Goal: Task Accomplishment & Management: Use online tool/utility

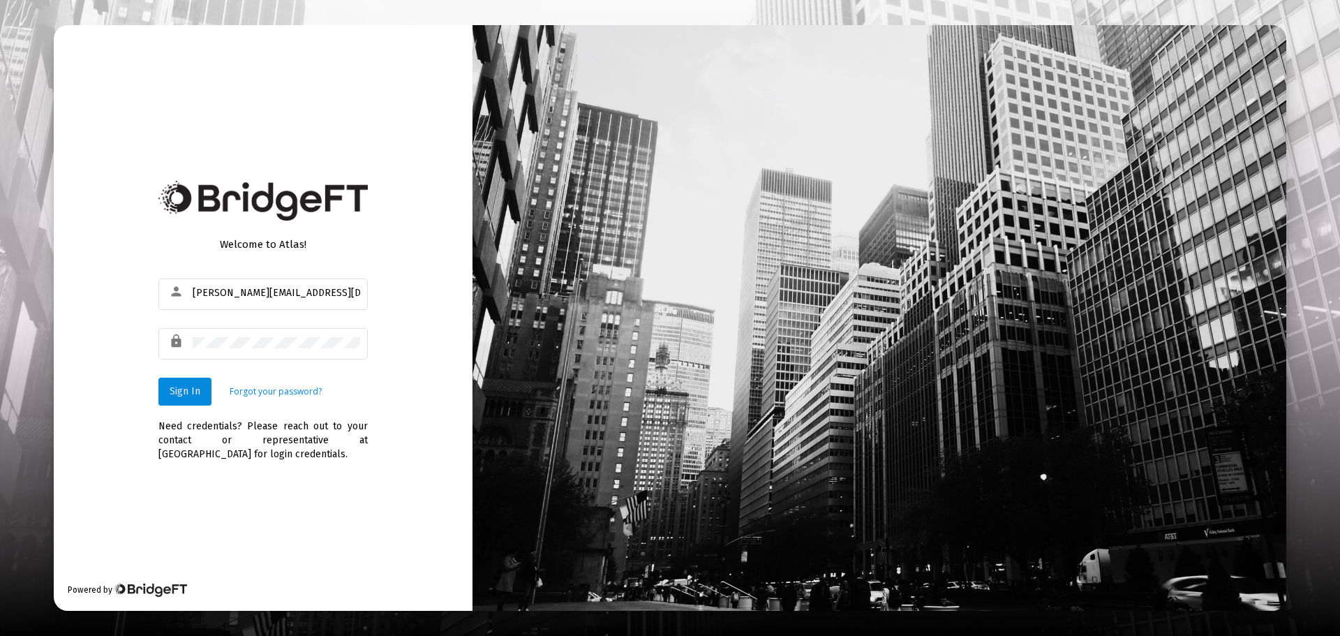
click at [185, 389] on span "Sign In" at bounding box center [185, 391] width 31 height 12
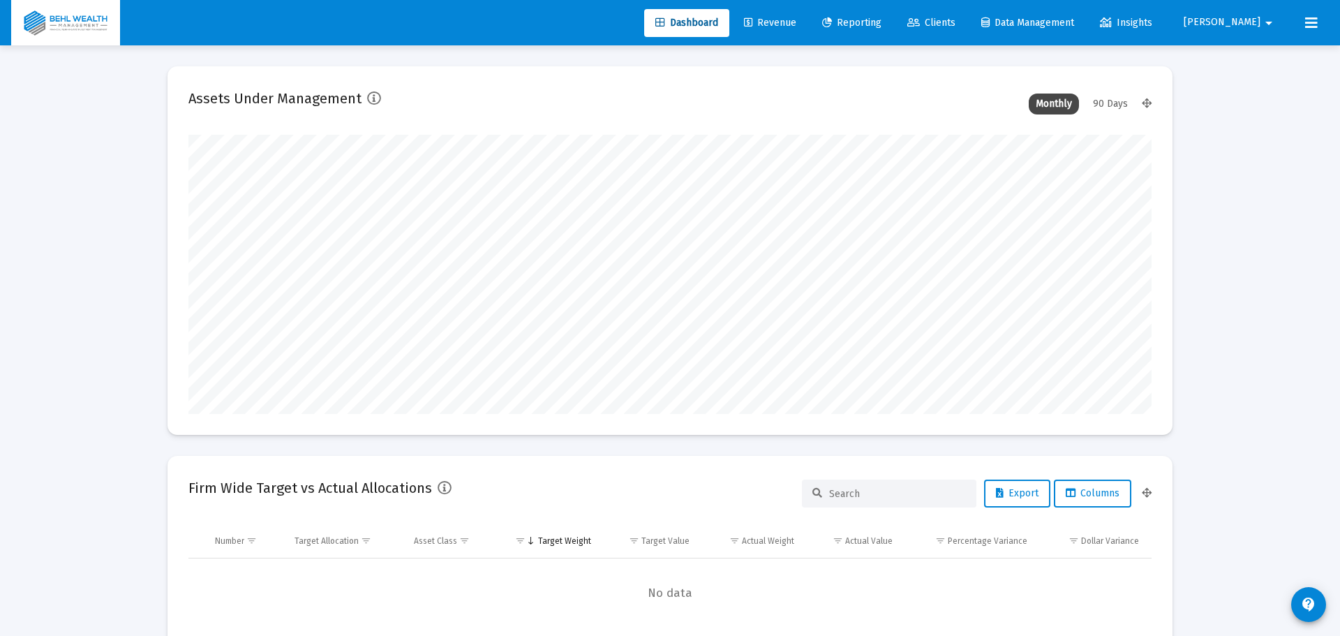
type input "[DATE]"
type input "[PERSON_NAME][EMAIL_ADDRESS][DOMAIN_NAME]"
click at [786, 18] on span "Revenue" at bounding box center [760, 23] width 52 height 12
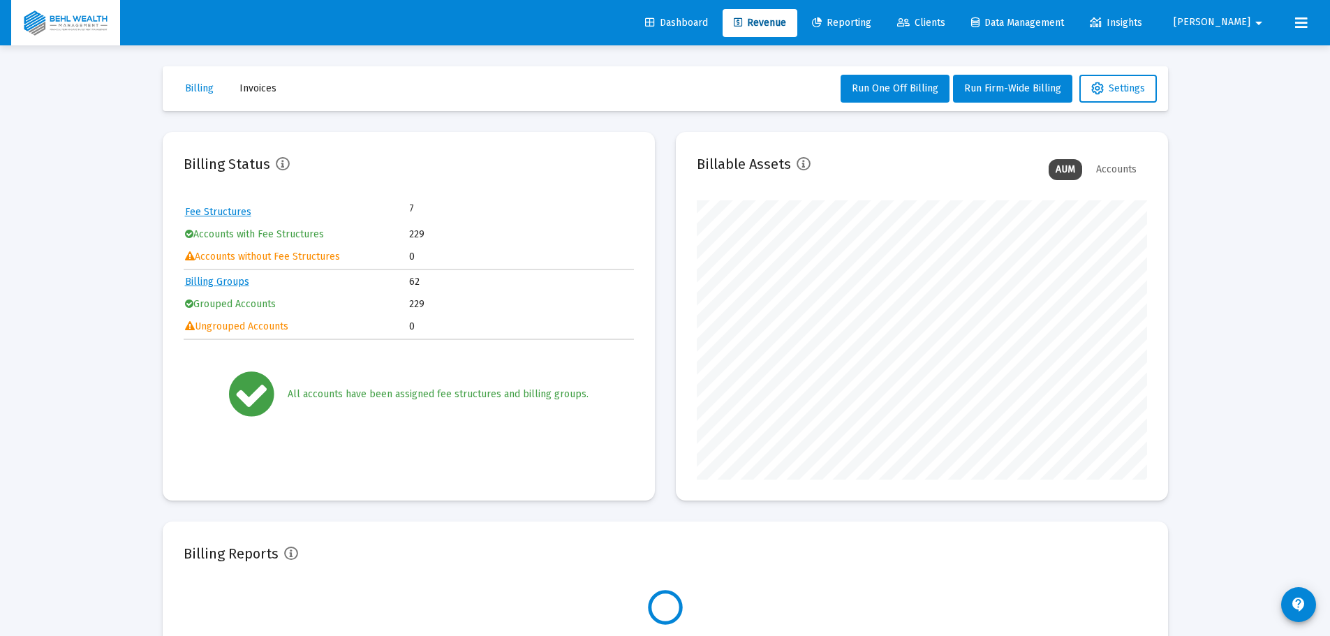
scroll to position [279, 450]
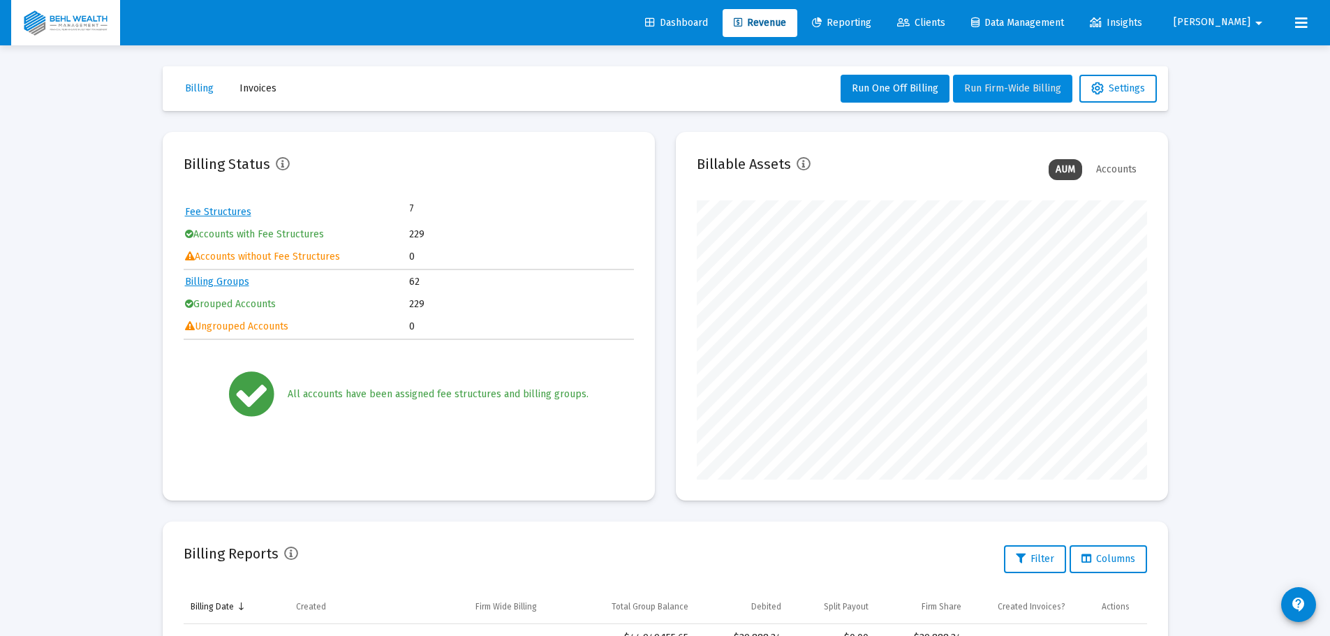
click at [997, 95] on button "Run Firm-Wide Billing" at bounding box center [1012, 89] width 119 height 28
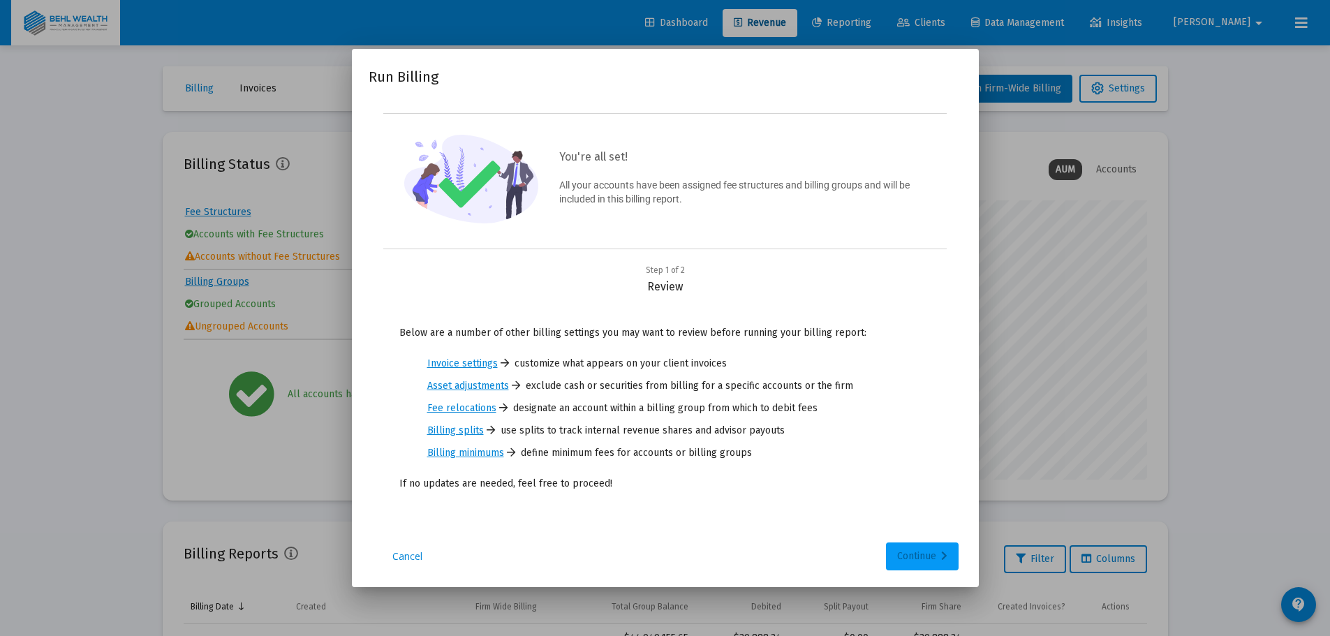
click at [911, 549] on div "Continue" at bounding box center [922, 556] width 50 height 28
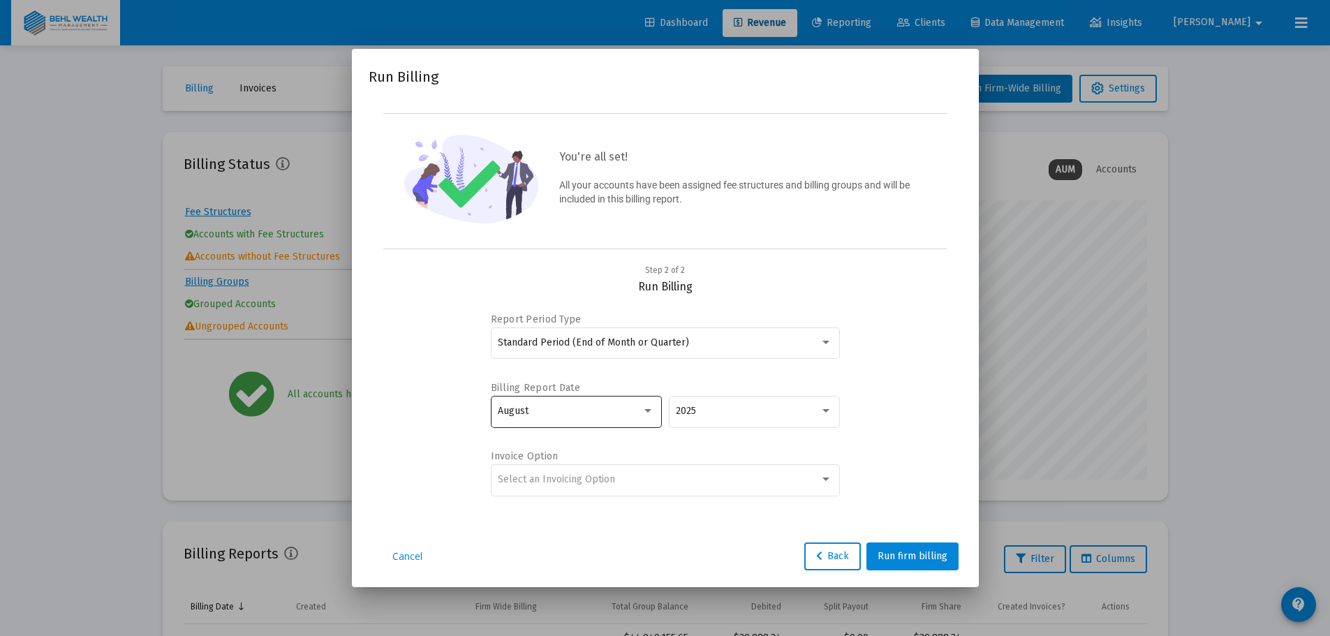
click at [606, 421] on div "August" at bounding box center [576, 411] width 156 height 34
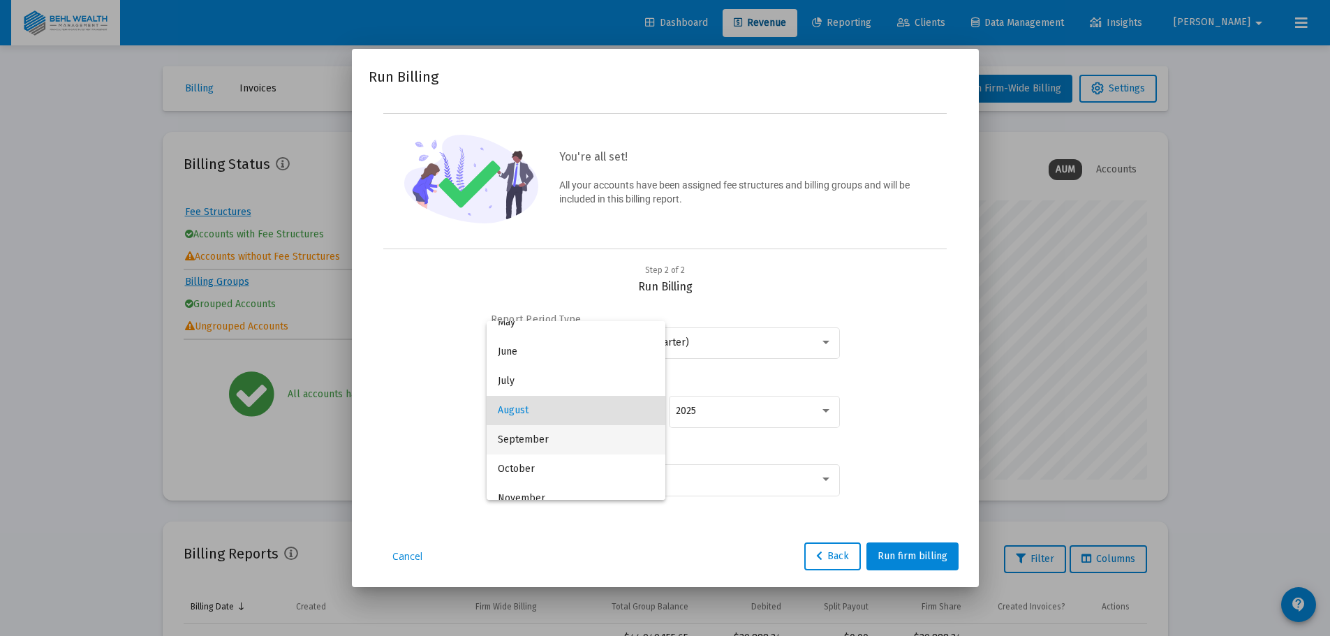
click at [593, 435] on span "September" at bounding box center [576, 439] width 156 height 29
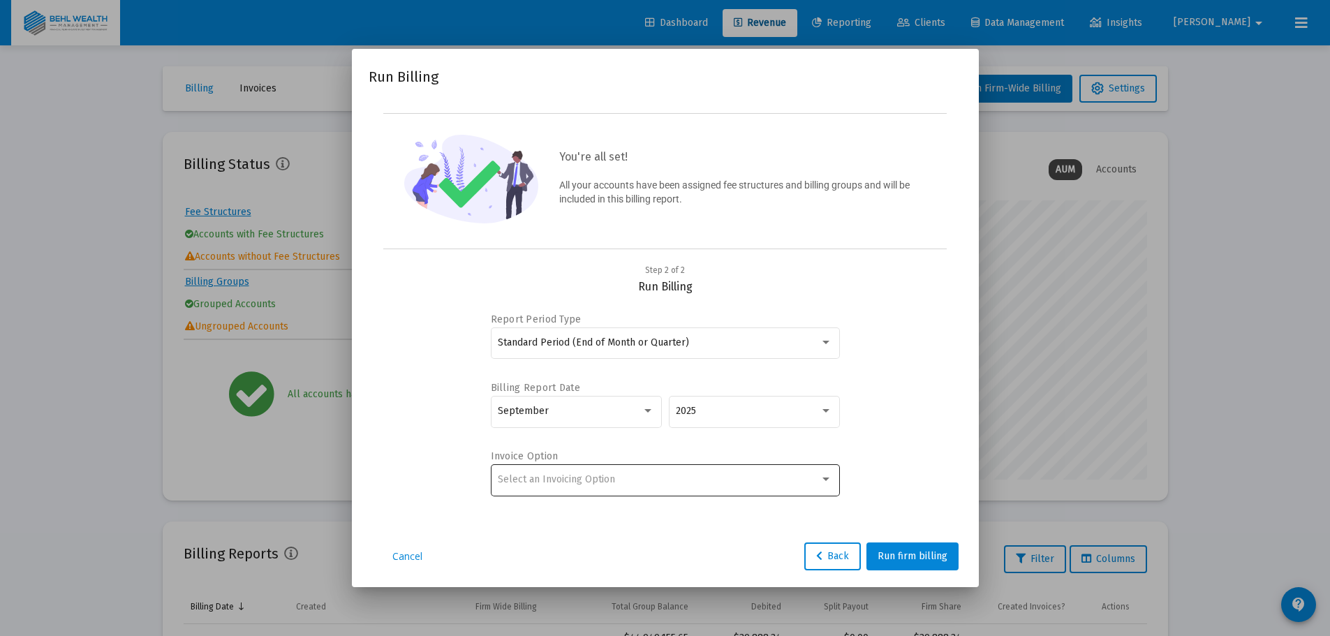
click at [583, 462] on div "Select an Invoicing Option" at bounding box center [665, 479] width 334 height 34
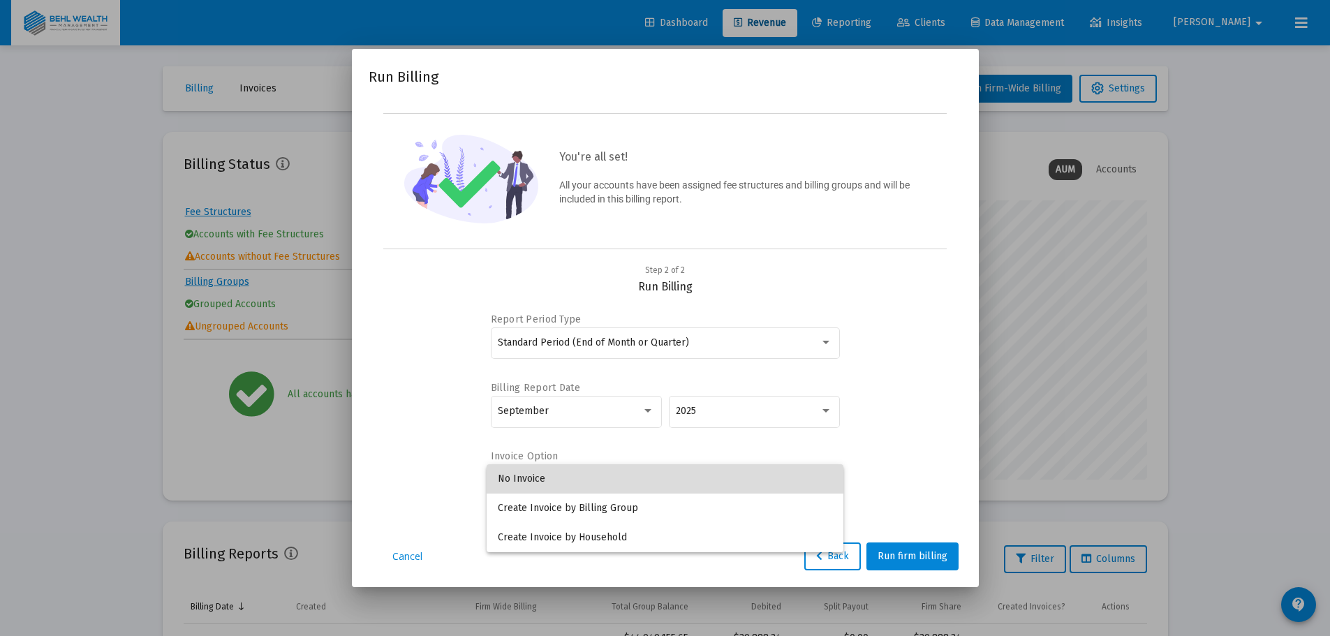
click at [569, 486] on span "No Invoice" at bounding box center [665, 478] width 334 height 29
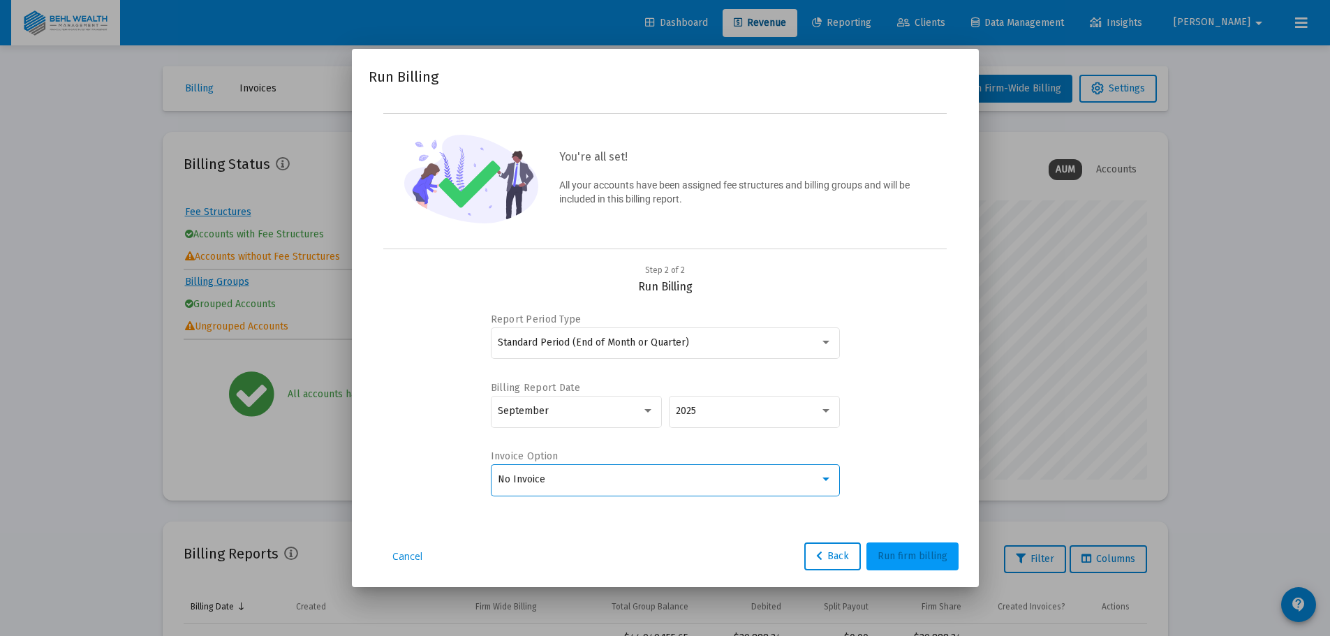
click at [935, 555] on span "Run firm billing" at bounding box center [912, 556] width 70 height 12
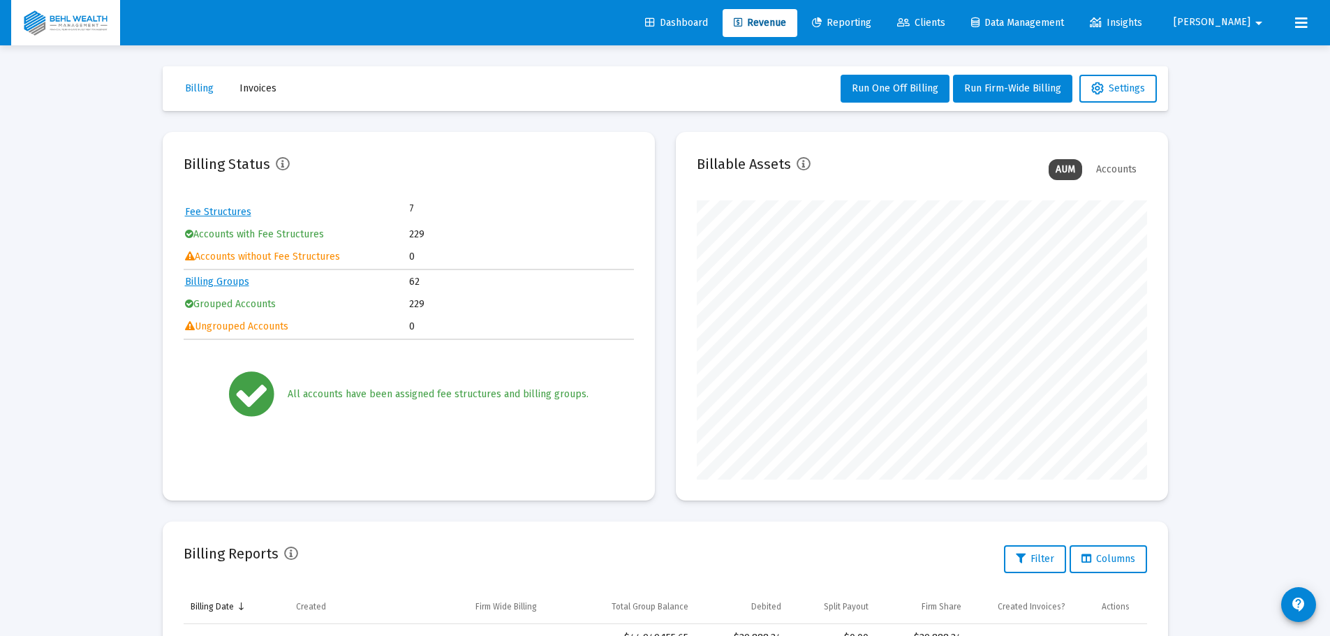
scroll to position [279, 450]
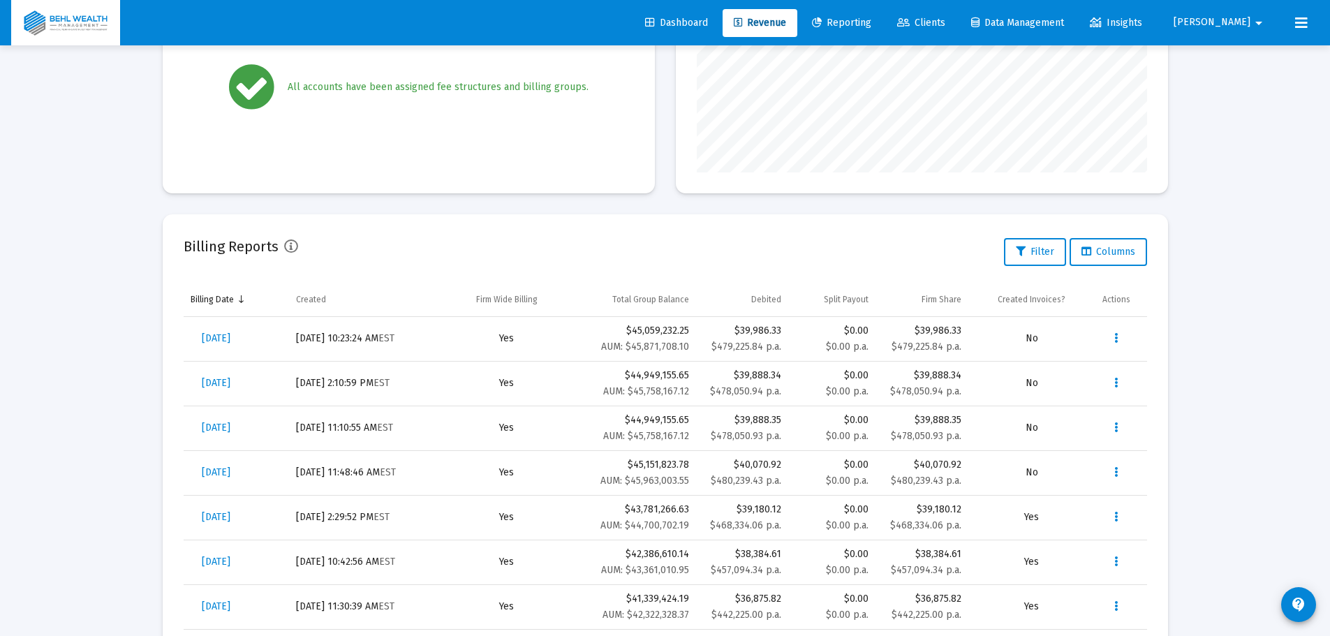
scroll to position [349, 0]
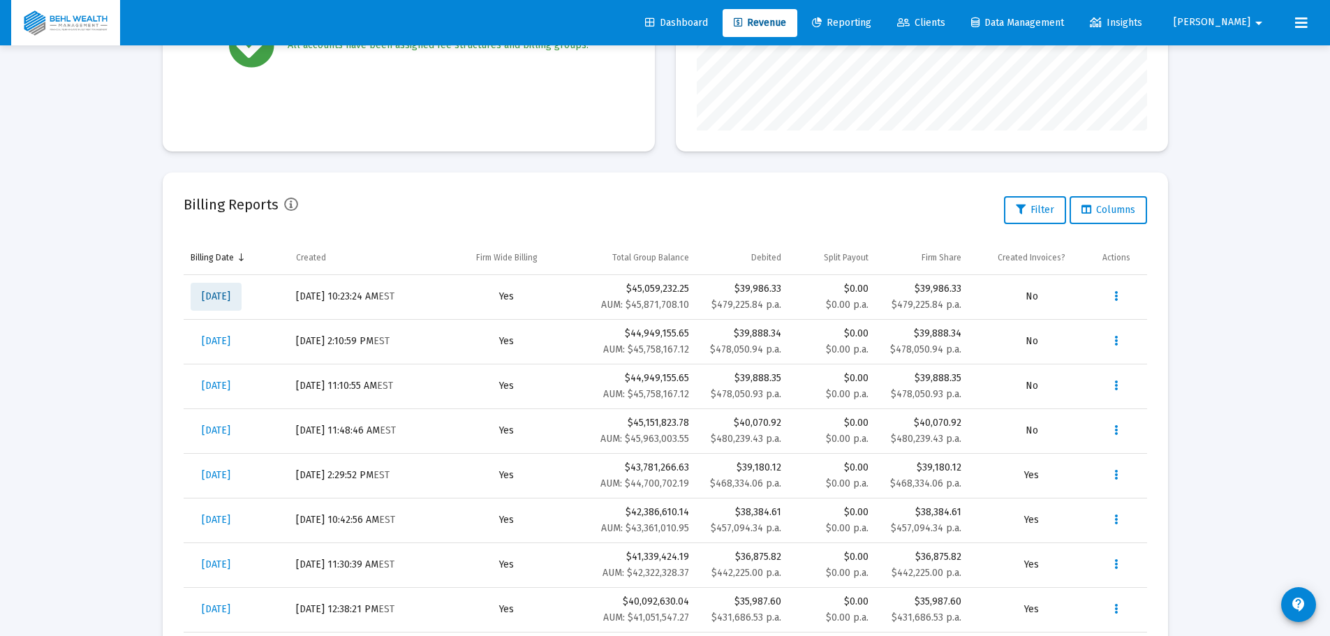
click at [230, 292] on span "Sep 30, 2025" at bounding box center [216, 296] width 29 height 12
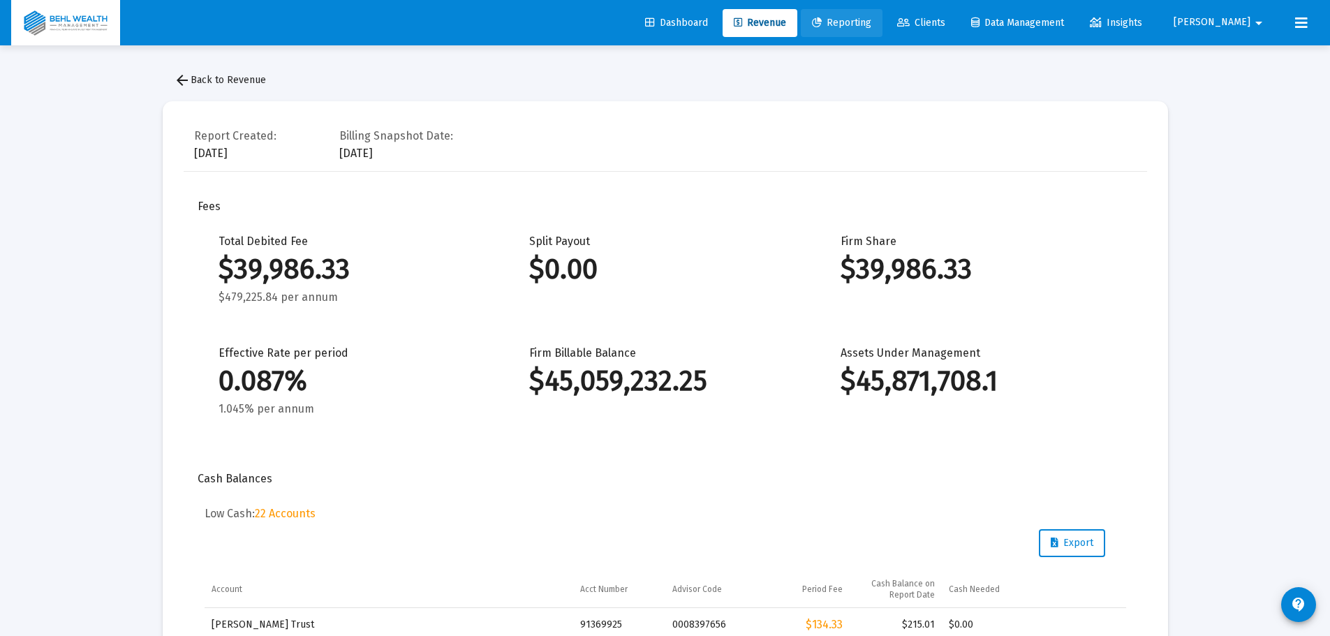
click at [871, 21] on span "Reporting" at bounding box center [841, 23] width 59 height 12
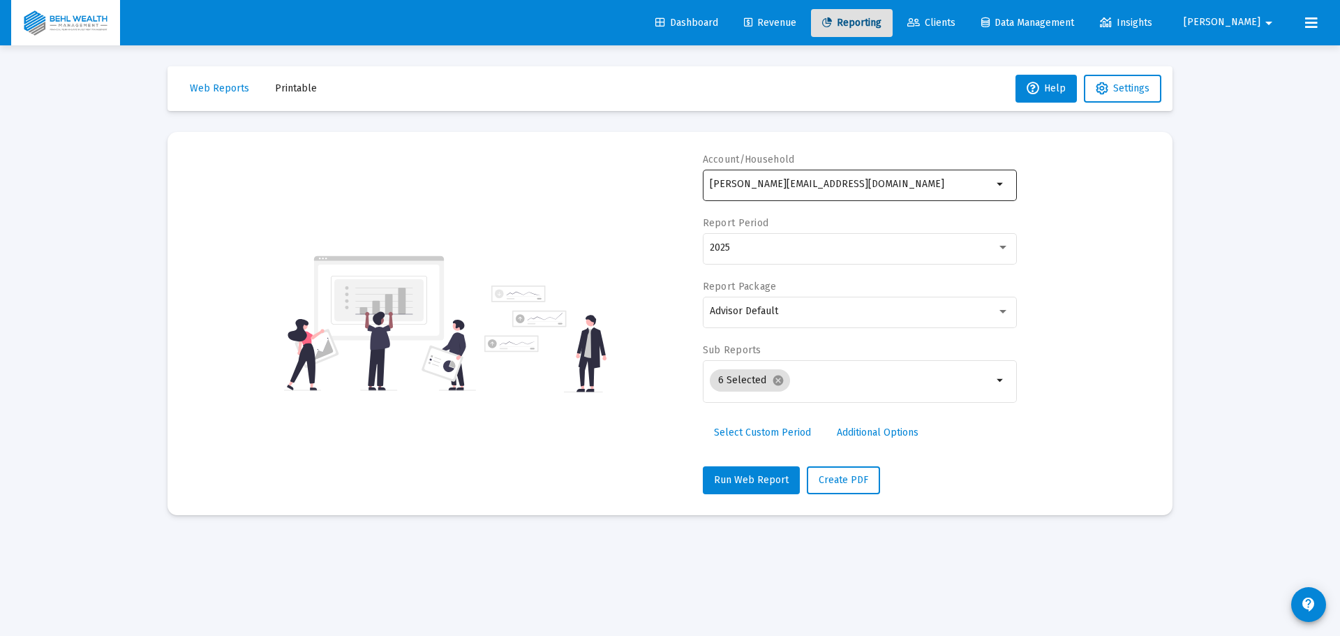
click at [787, 174] on div "brian@behlwealth.com" at bounding box center [851, 184] width 283 height 34
drag, startPoint x: 838, startPoint y: 180, endPoint x: 623, endPoint y: 190, distance: 215.9
click at [623, 190] on div "Account/Household brian@behlwealth.com arrow_drop_down Report Period 2025 Repor…" at bounding box center [669, 323] width 963 height 341
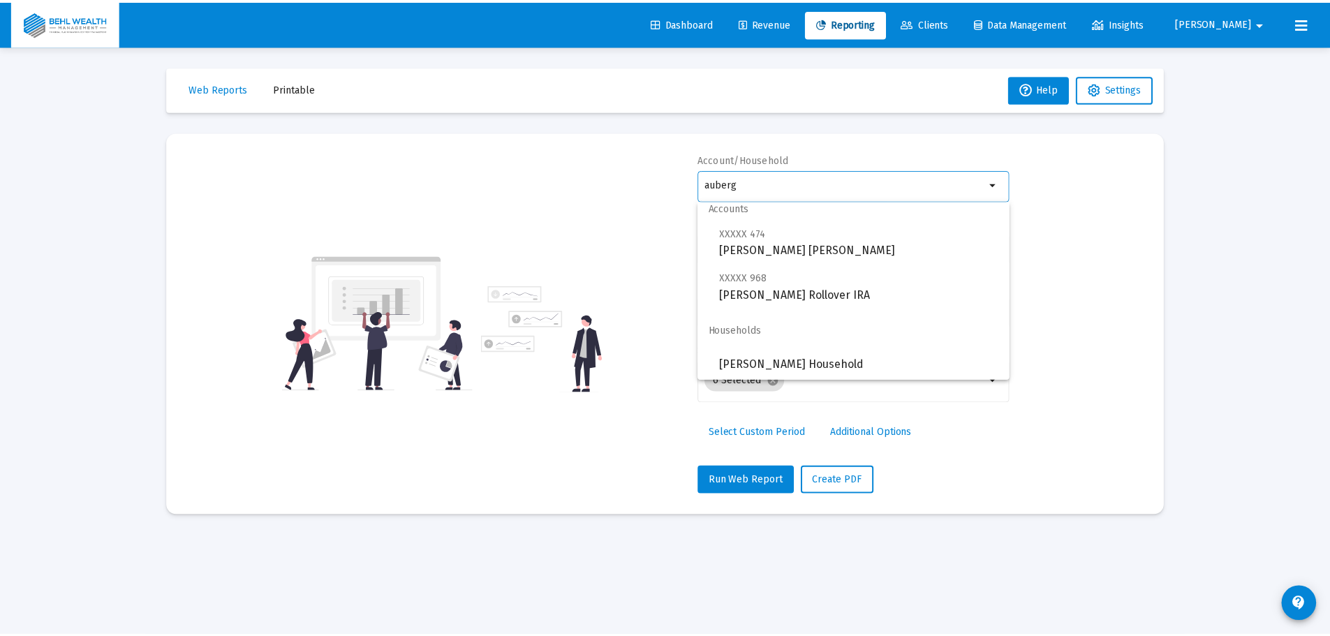
scroll to position [11, 0]
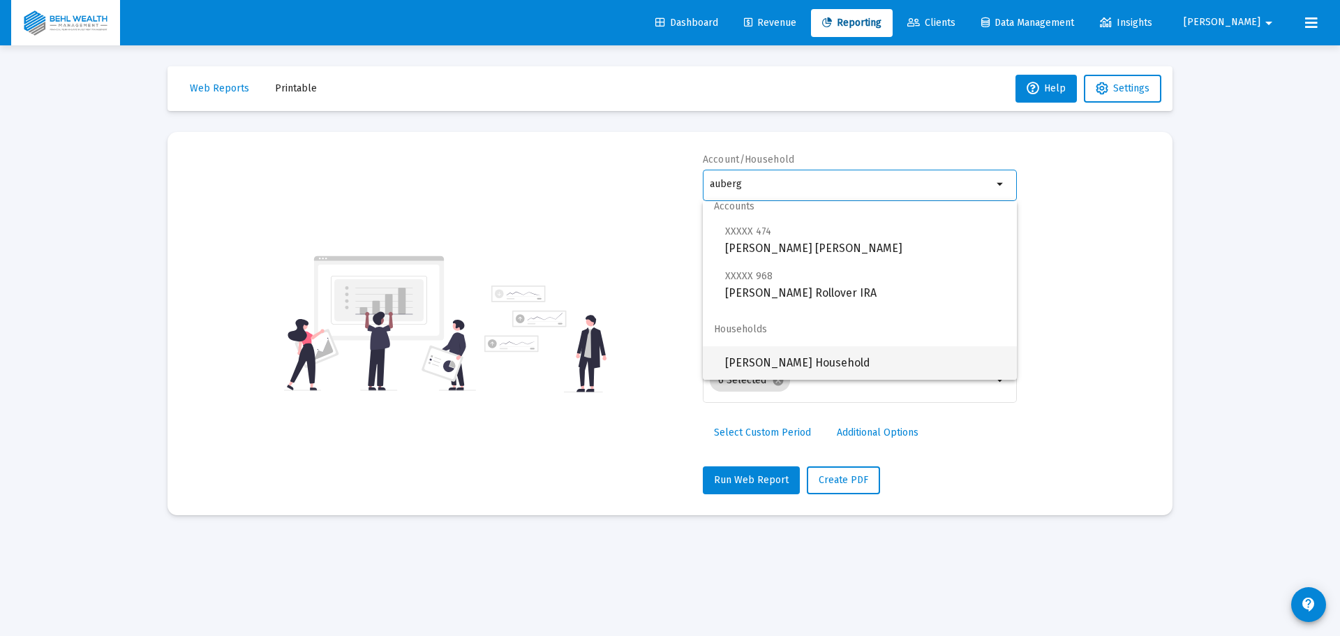
click at [801, 353] on span "Joyce Auberger Household" at bounding box center [865, 363] width 281 height 34
type input "Joyce Auberger Household"
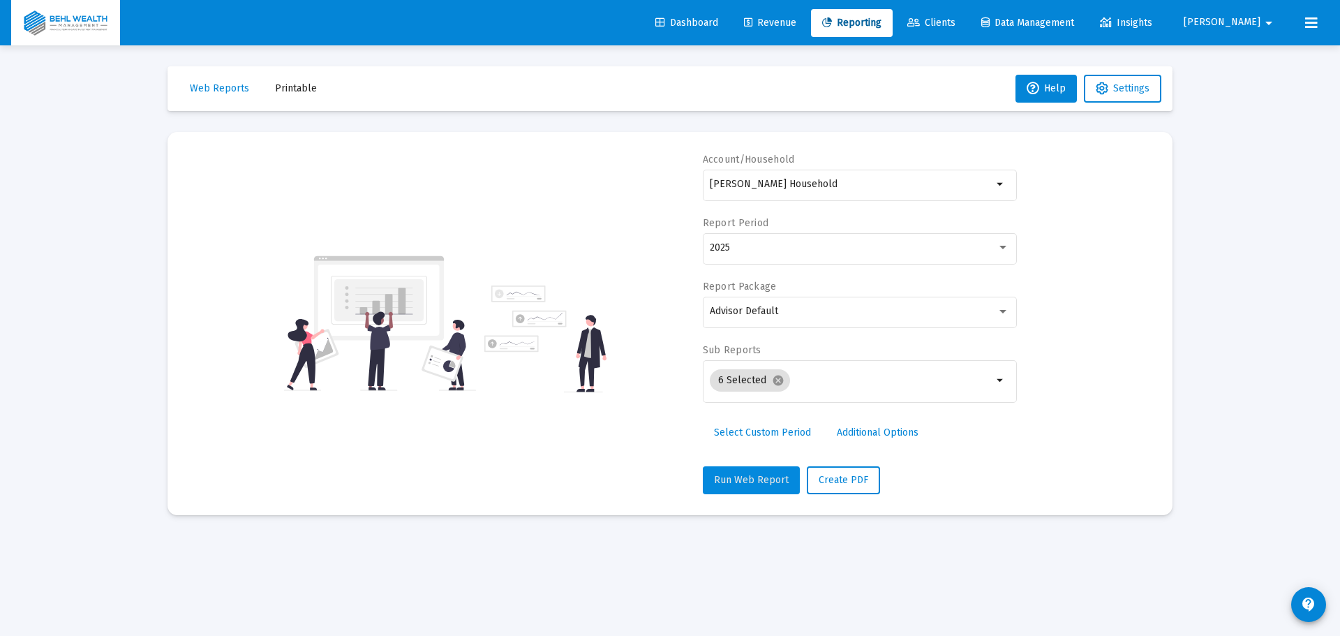
click at [760, 470] on button "Run Web Report" at bounding box center [751, 480] width 97 height 28
select select "View all"
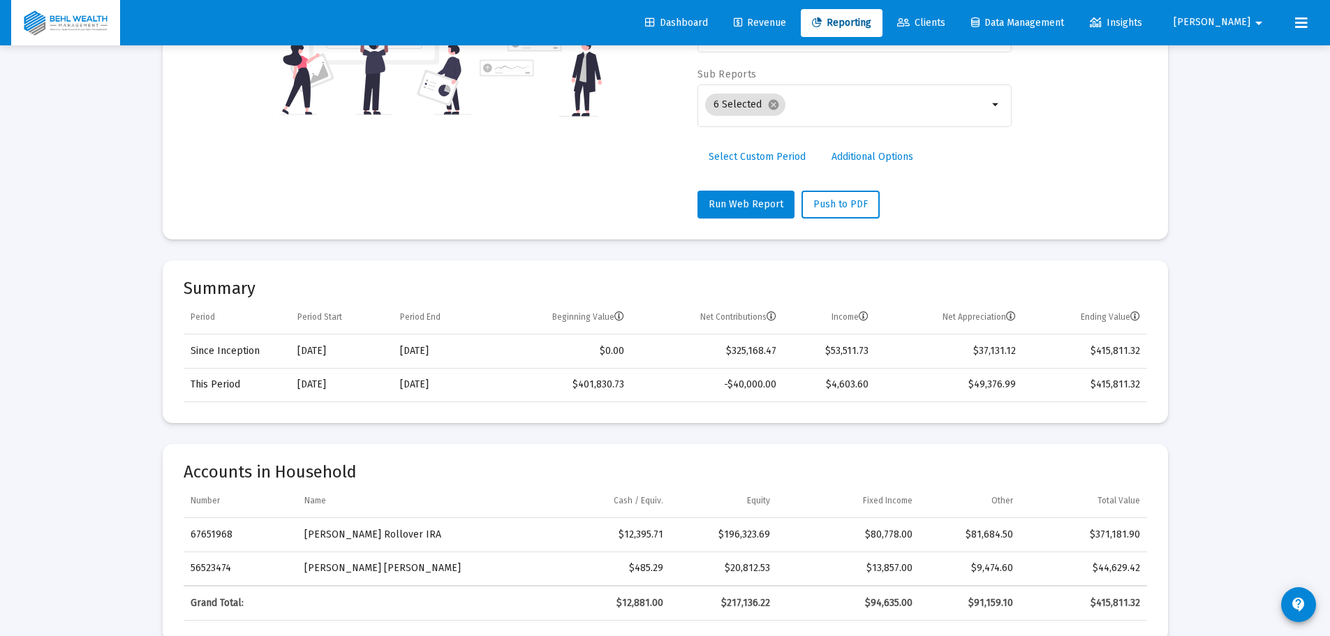
scroll to position [349, 0]
